Goal: Navigation & Orientation: Find specific page/section

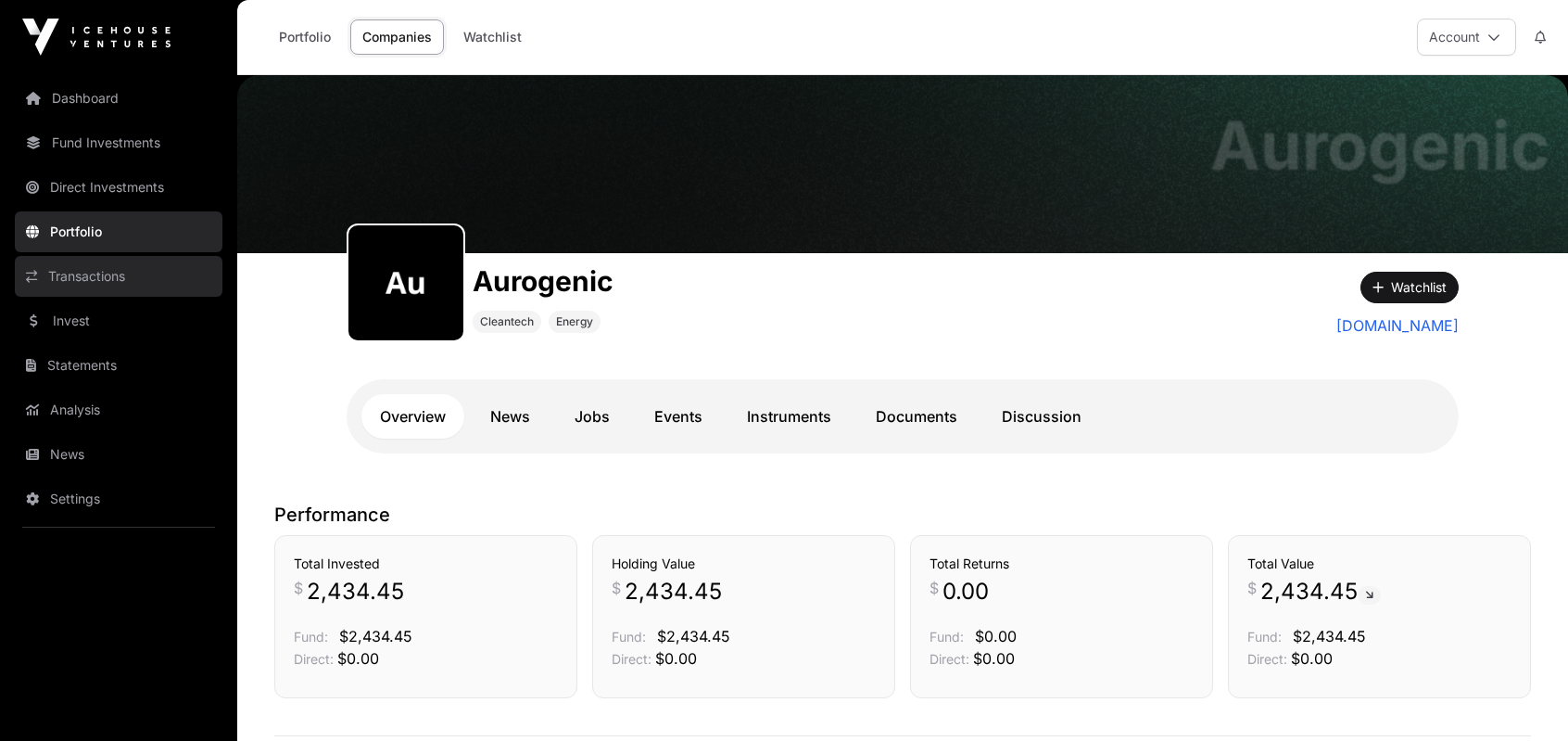
click at [101, 273] on link "Transactions" at bounding box center [118, 276] width 208 height 40
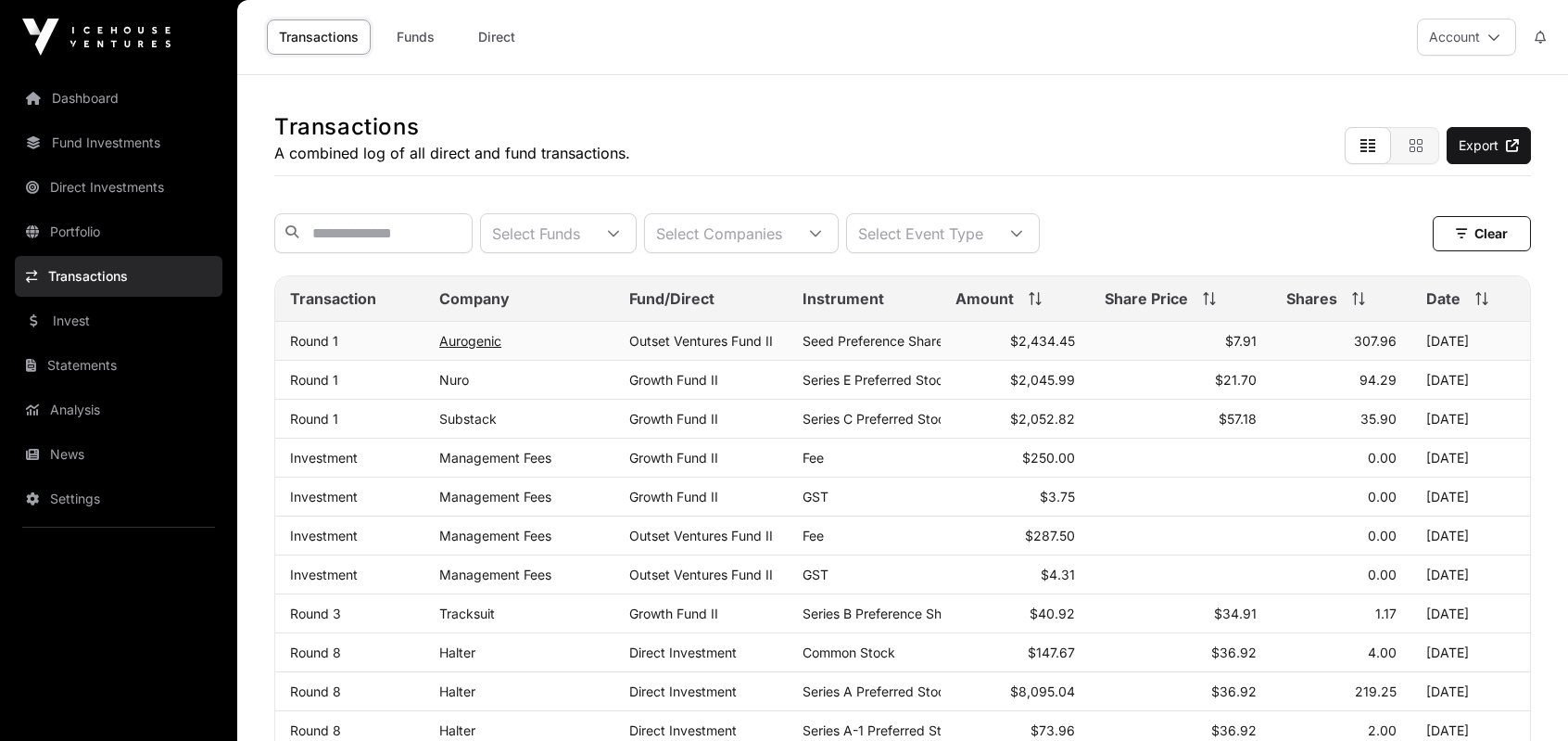
click at [497, 348] on link "Aurogenic" at bounding box center [469, 340] width 62 height 16
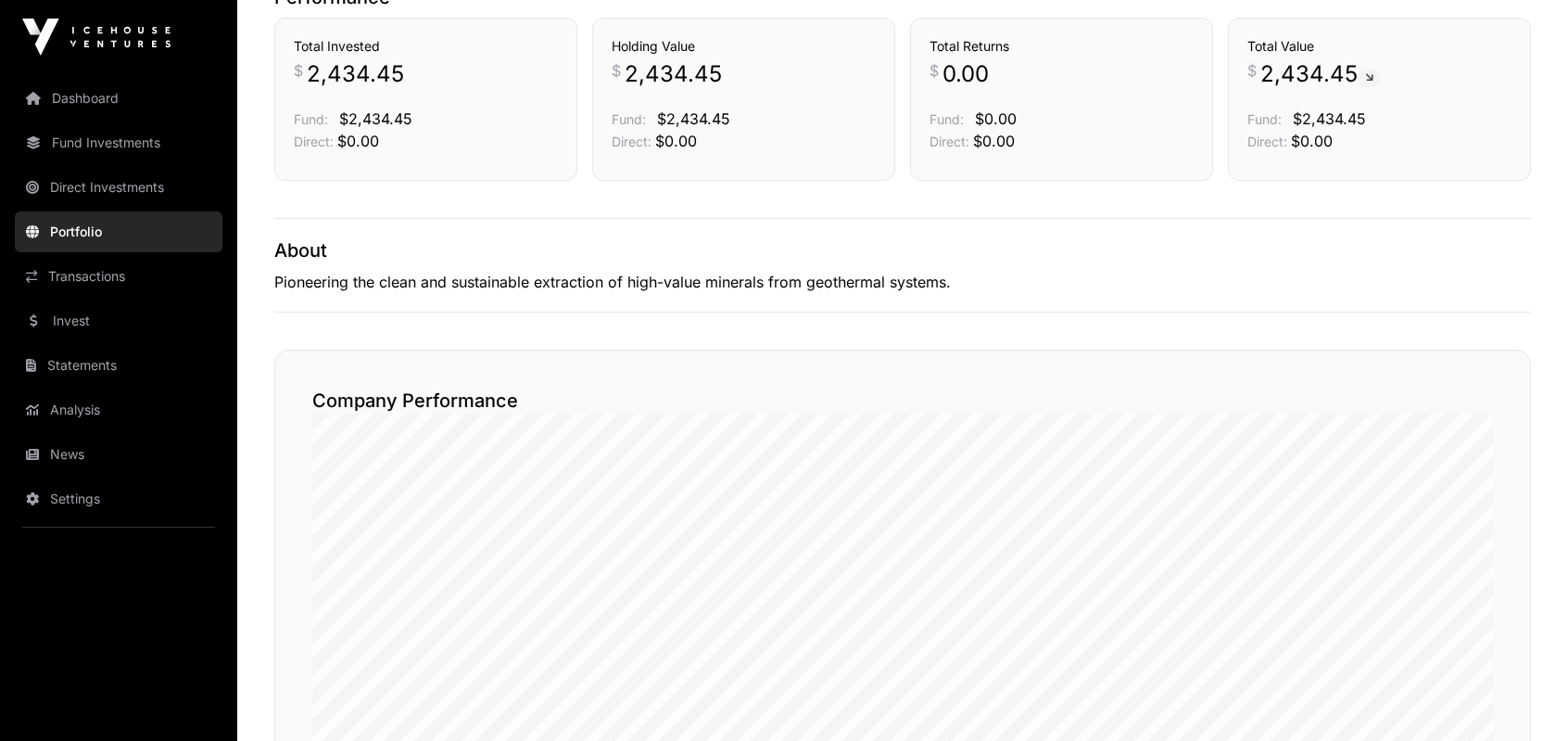
scroll to position [648, 0]
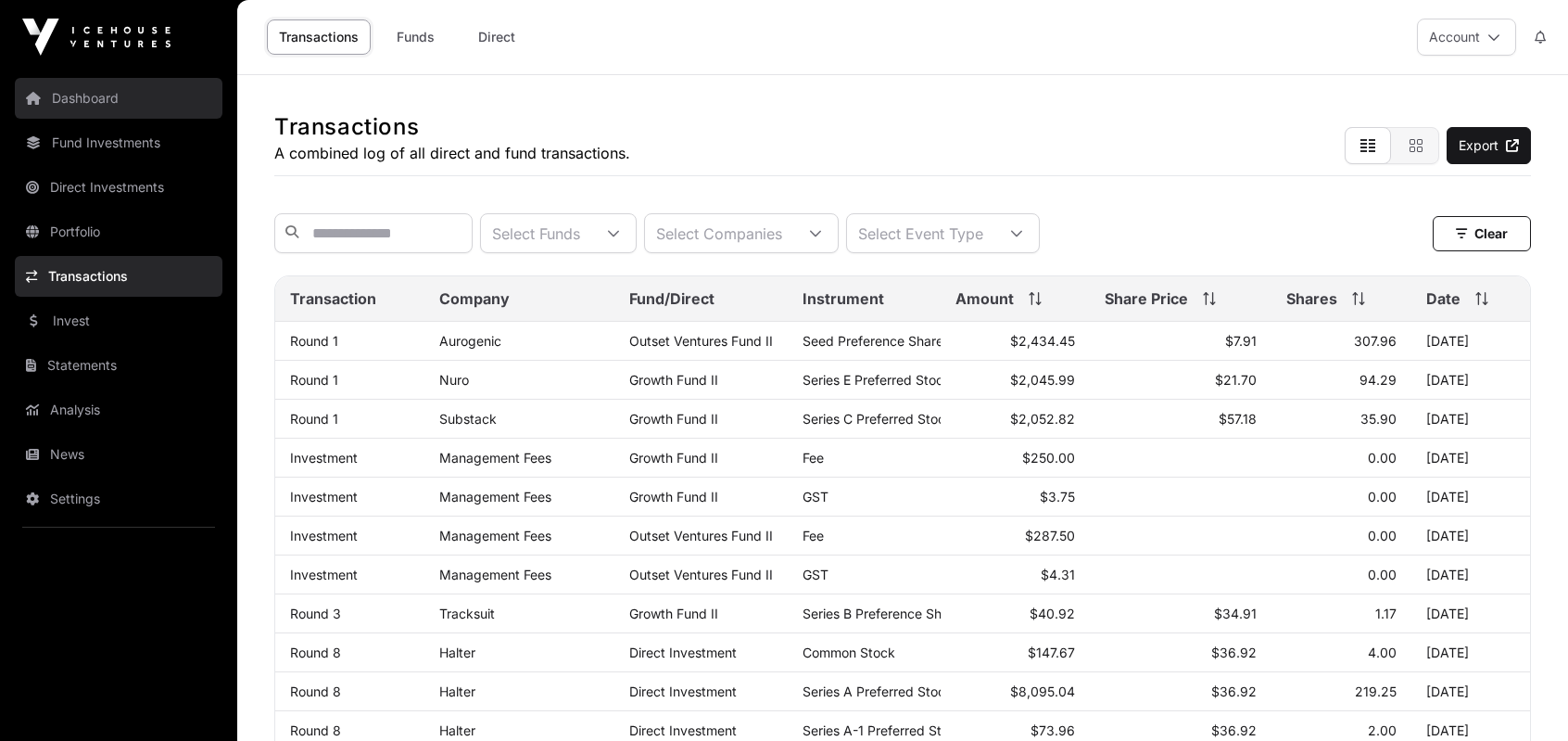
click at [108, 87] on link "Dashboard" at bounding box center [118, 97] width 208 height 40
